Goal: Task Accomplishment & Management: Manage account settings

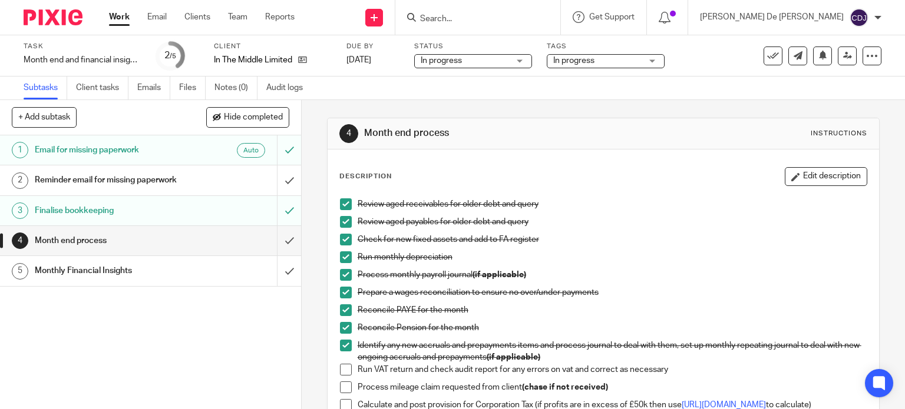
scroll to position [118, 0]
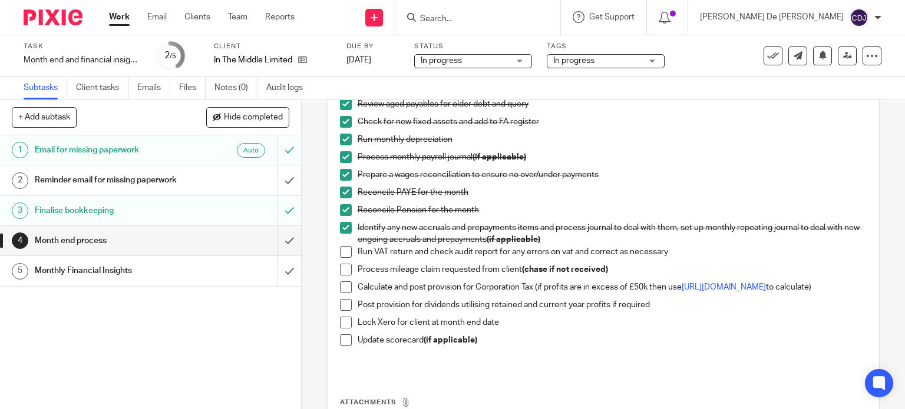
click at [343, 250] on span at bounding box center [346, 252] width 12 height 12
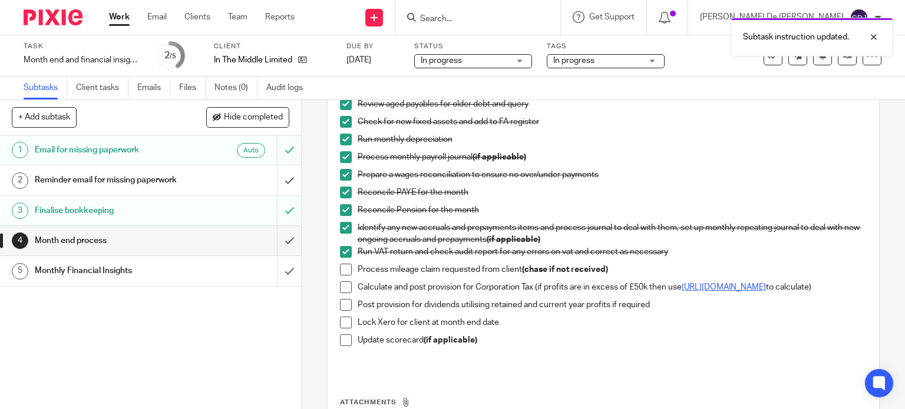
click at [700, 289] on link "https://www.tax.service.gov.uk/marginal-relief-calculator/accounting-period" at bounding box center [724, 287] width 84 height 8
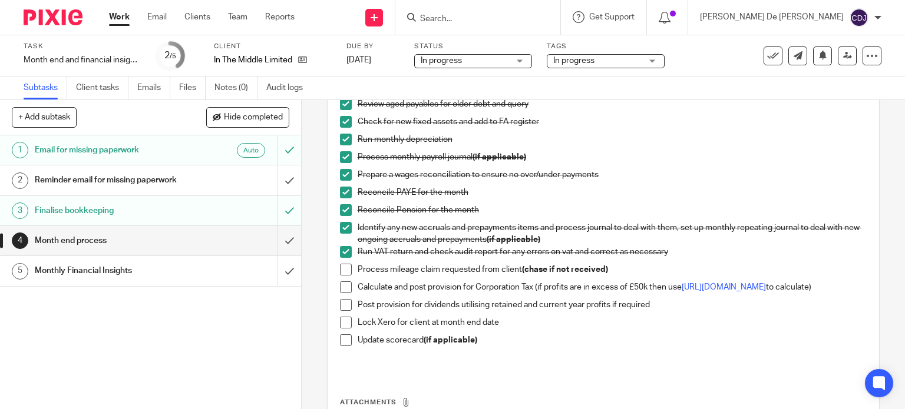
click at [344, 290] on span at bounding box center [346, 288] width 12 height 12
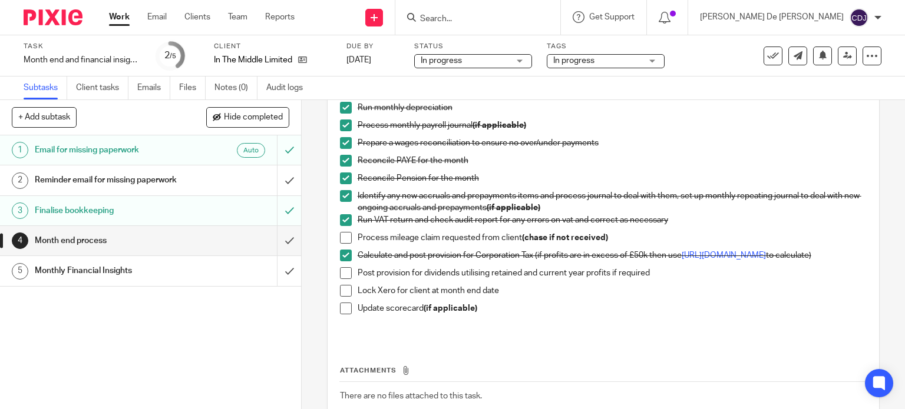
scroll to position [177, 0]
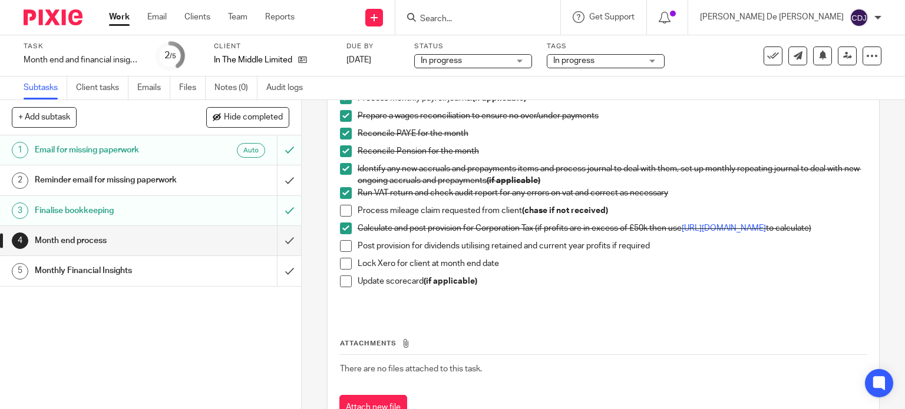
click at [340, 246] on span at bounding box center [346, 246] width 12 height 12
click at [344, 270] on span at bounding box center [346, 264] width 12 height 12
click at [272, 243] on input "submit" at bounding box center [150, 240] width 301 height 29
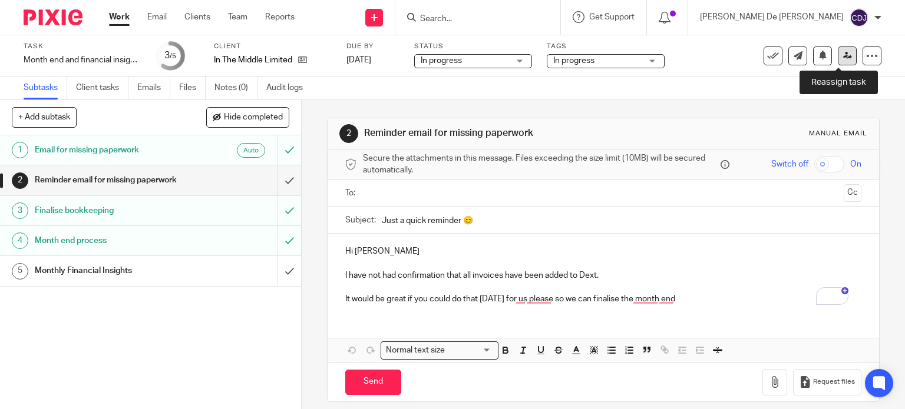
click at [843, 56] on icon at bounding box center [847, 55] width 9 height 9
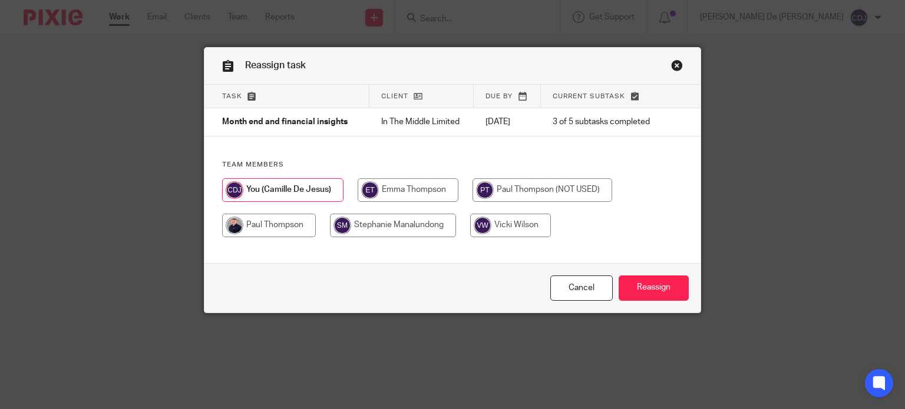
click at [285, 223] on input "radio" at bounding box center [269, 226] width 94 height 24
radio input "true"
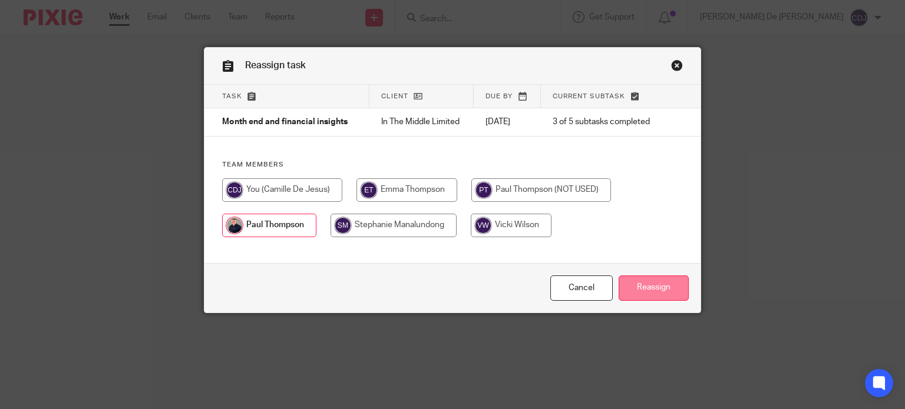
click at [640, 289] on input "Reassign" at bounding box center [654, 288] width 70 height 25
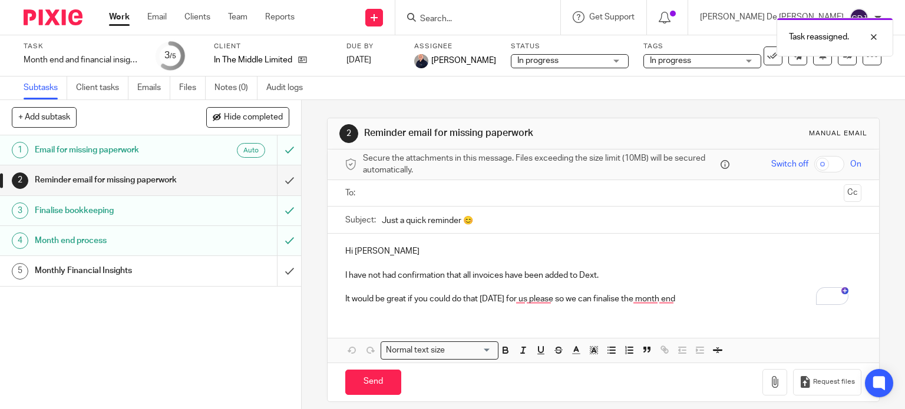
click at [125, 15] on link "Work" at bounding box center [119, 17] width 21 height 12
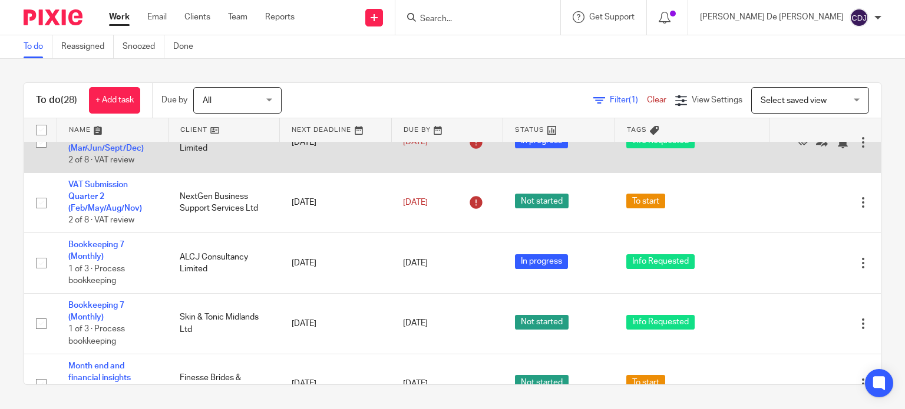
scroll to position [295, 0]
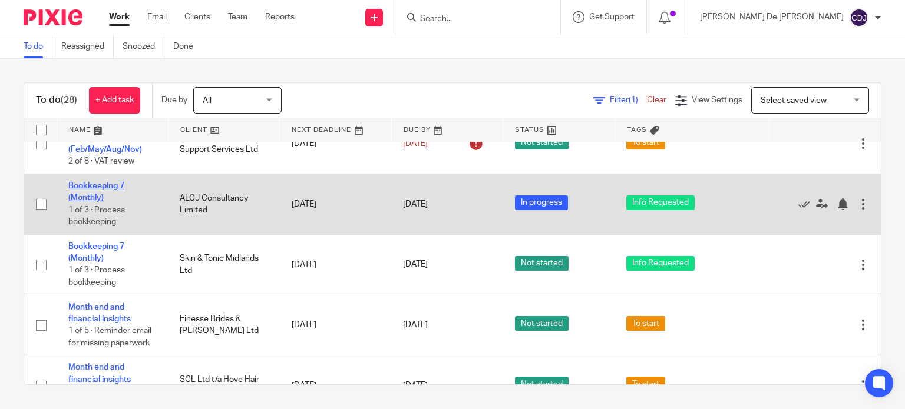
click at [91, 199] on link "Bookkeeping 7 (Monthly)" at bounding box center [96, 192] width 56 height 20
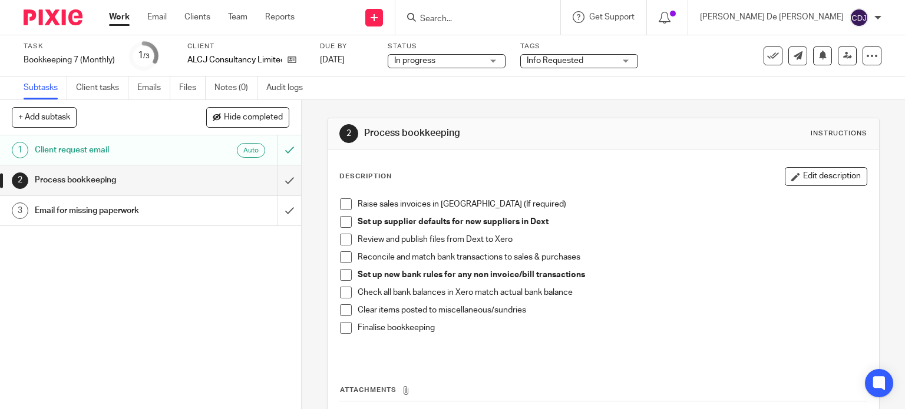
click at [234, 189] on div "Process bookkeeping" at bounding box center [150, 180] width 230 height 18
click at [236, 182] on div "Process bookkeeping" at bounding box center [150, 180] width 230 height 18
click at [120, 21] on link "Work" at bounding box center [119, 17] width 21 height 12
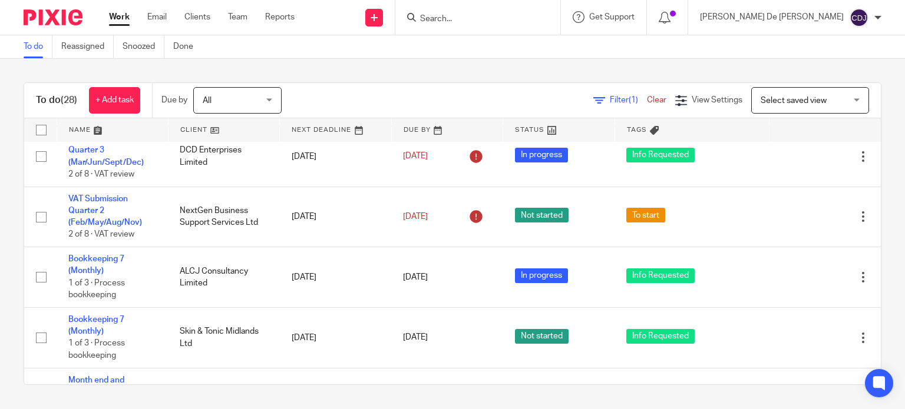
scroll to position [236, 0]
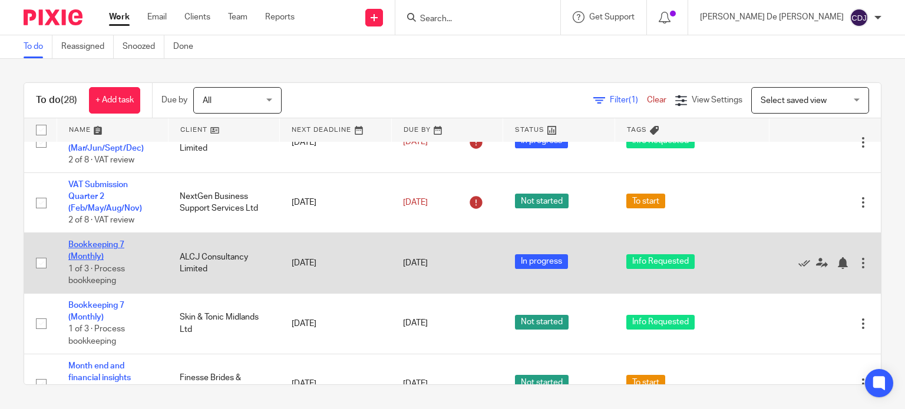
click at [81, 246] on link "Bookkeeping 7 (Monthly)" at bounding box center [96, 251] width 56 height 20
